Goal: Task Accomplishment & Management: Manage account settings

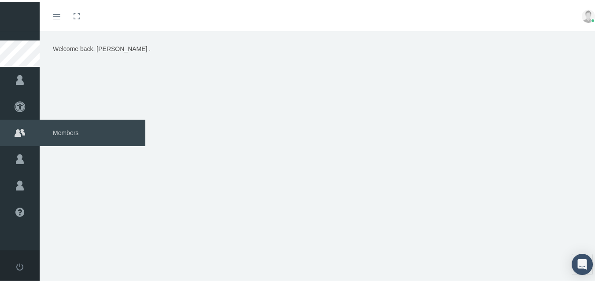
click at [65, 131] on span "Members" at bounding box center [93, 131] width 106 height 26
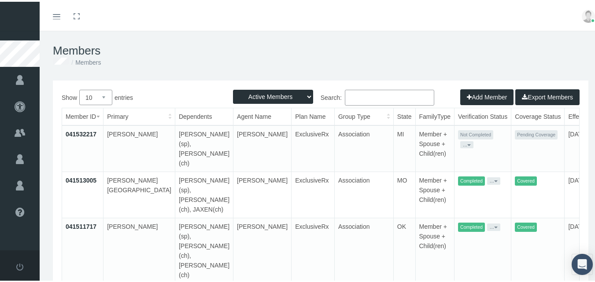
click at [84, 132] on link "041532217" at bounding box center [81, 132] width 31 height 7
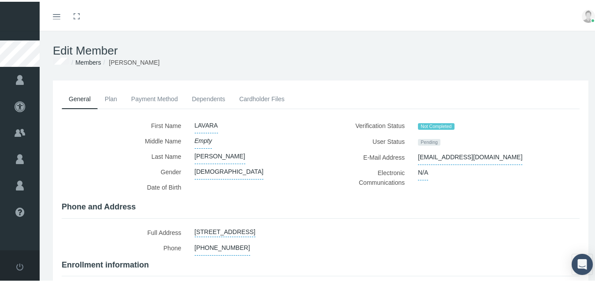
click at [107, 99] on link "Plan" at bounding box center [111, 97] width 26 height 19
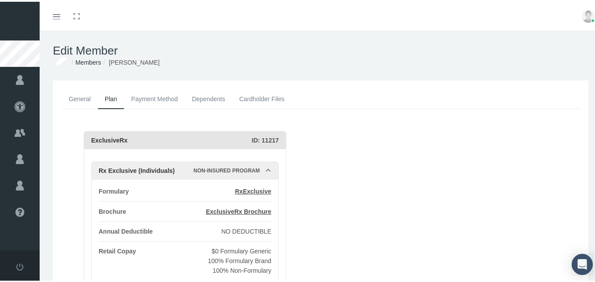
click at [161, 98] on link "Payment Method" at bounding box center [154, 97] width 61 height 19
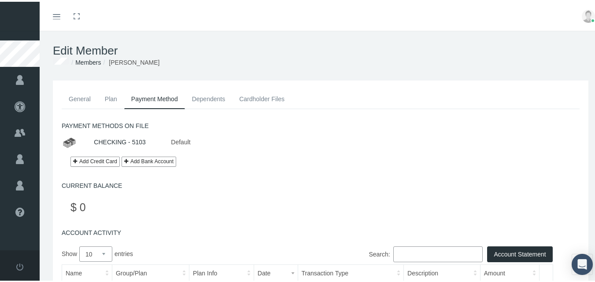
click at [203, 100] on link "Dependents" at bounding box center [209, 97] width 48 height 19
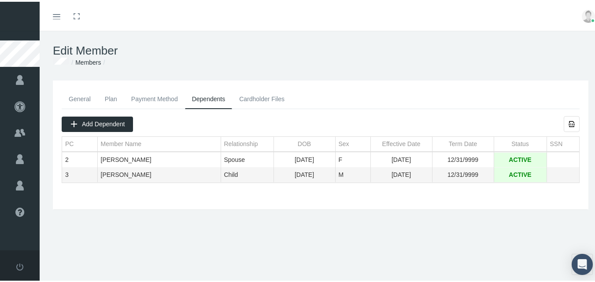
click at [272, 98] on link "Cardholder Files" at bounding box center [261, 97] width 59 height 19
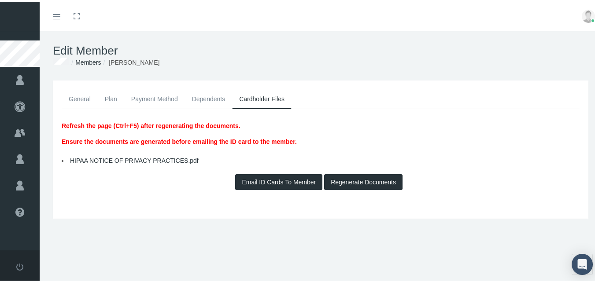
click at [75, 98] on link "General" at bounding box center [80, 97] width 36 height 19
